Goal: Information Seeking & Learning: Learn about a topic

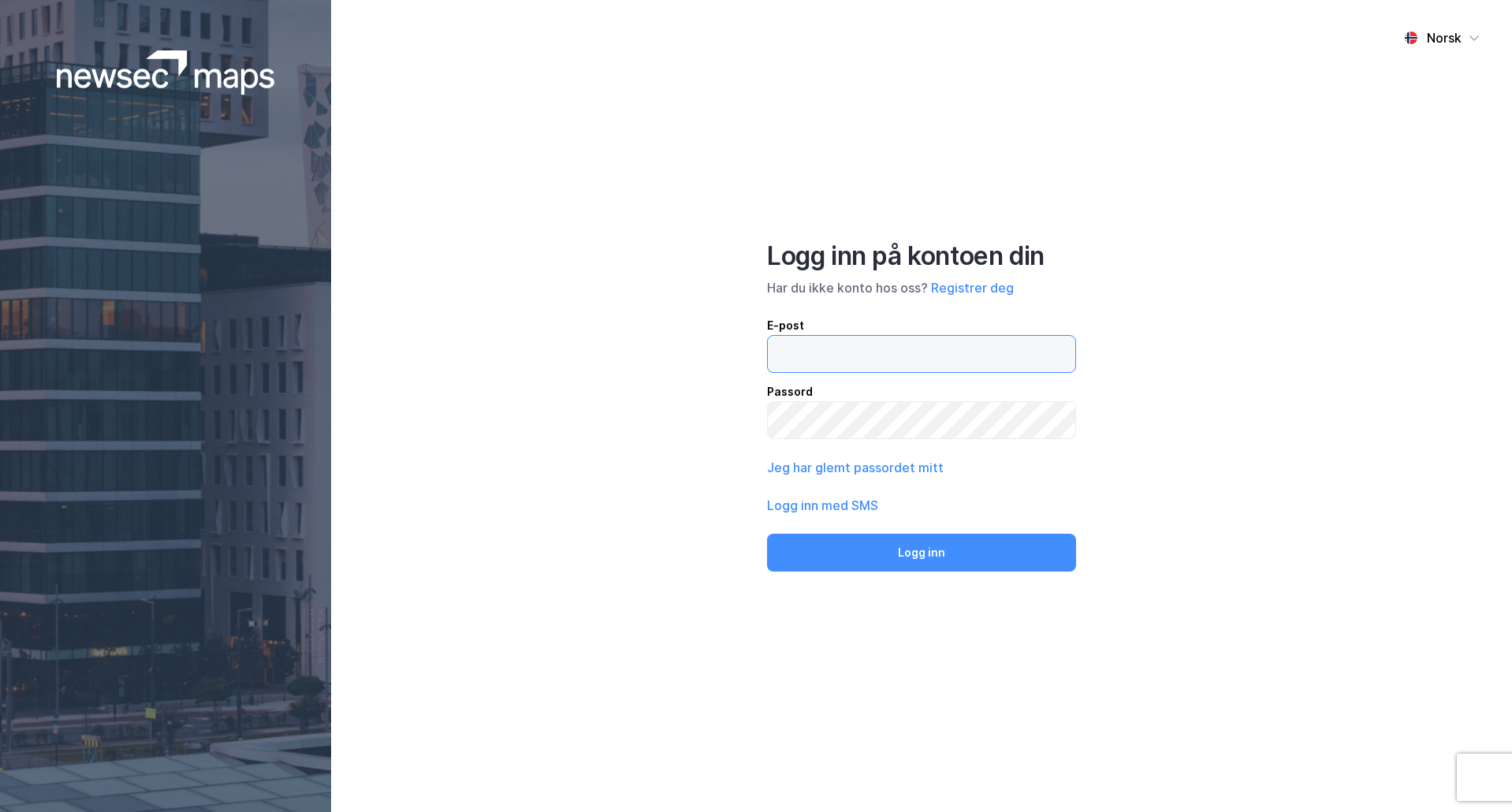
type input "[EMAIL_ADDRESS][DOMAIN_NAME]"
click at [960, 555] on button "Logg inn" at bounding box center [921, 552] width 309 height 38
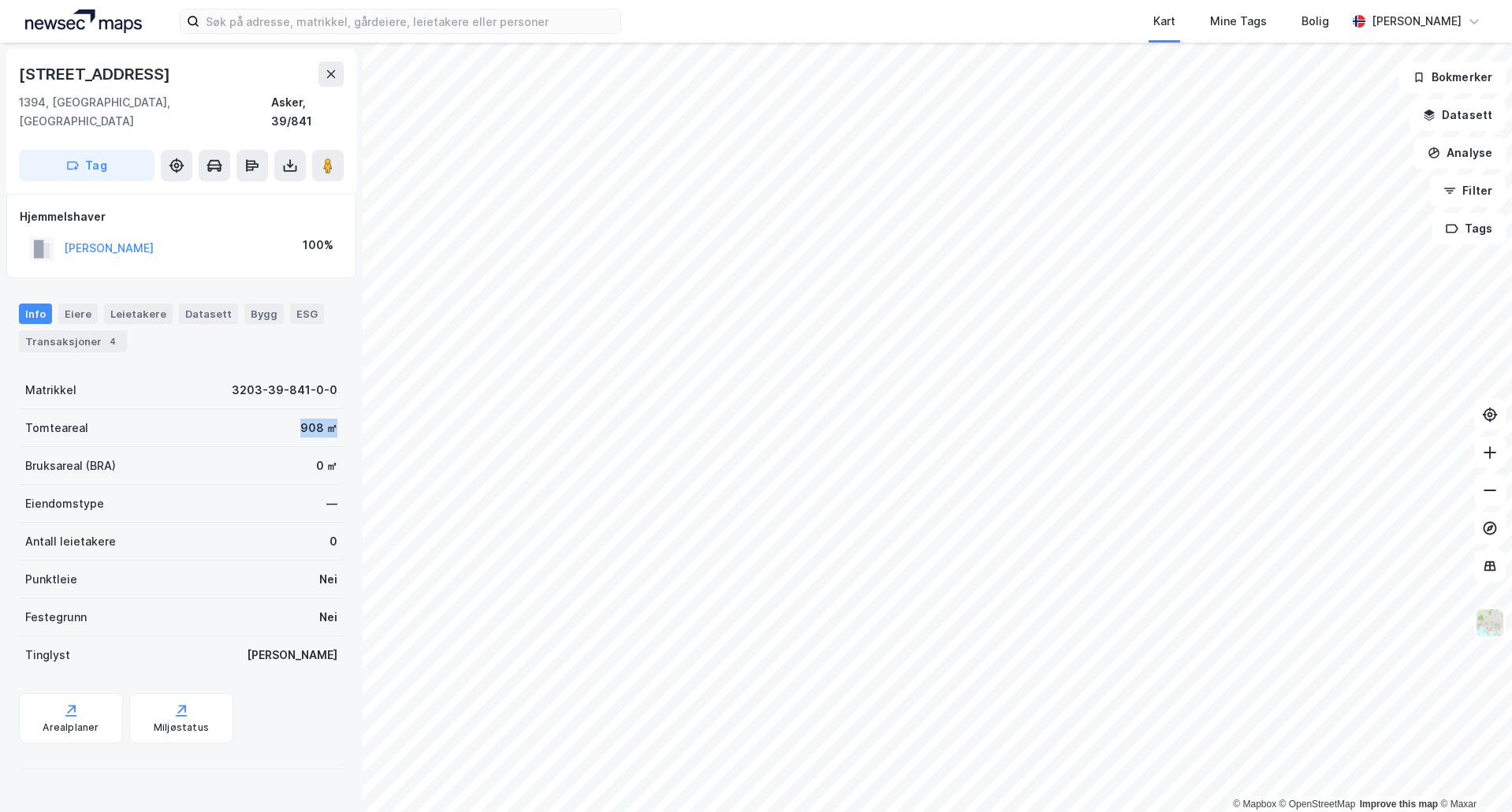
drag, startPoint x: 280, startPoint y: 411, endPoint x: 339, endPoint y: 420, distance: 59.7
click at [335, 419] on div "[STREET_ADDRESS] 1394, [GEOGRAPHIC_DATA], [STREET_ADDRESS] Tag Hjemmelshaver [P…" at bounding box center [181, 427] width 362 height 769
